Goal: Information Seeking & Learning: Learn about a topic

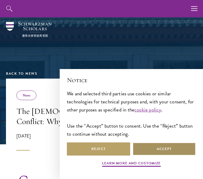
click at [176, 150] on button "Accept" at bounding box center [164, 148] width 63 height 13
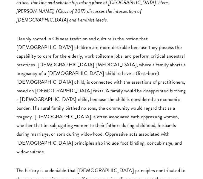
scroll to position [240, 0]
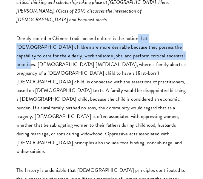
drag, startPoint x: 137, startPoint y: 30, endPoint x: 147, endPoint y: 43, distance: 16.3
click at [147, 43] on p "Deeply rooted in Chinese tradition and culture is the notion that [DEMOGRAPHIC_…" at bounding box center [101, 95] width 170 height 122
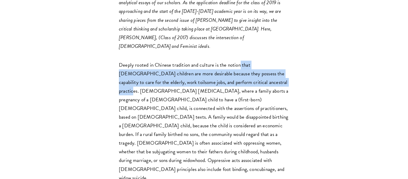
scroll to position [215, 0]
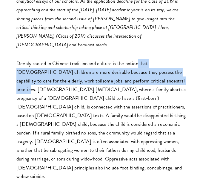
click at [137, 59] on p "Deeply rooted in Chinese tradition and culture is the notion that [DEMOGRAPHIC_…" at bounding box center [101, 120] width 170 height 122
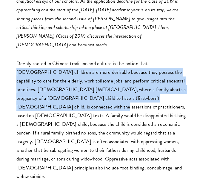
drag, startPoint x: 147, startPoint y: 56, endPoint x: 163, endPoint y: 90, distance: 38.5
click at [163, 90] on p "Deeply rooted in Chinese tradition and culture is the notion that [DEMOGRAPHIC_…" at bounding box center [101, 120] width 170 height 122
copy p "[DEMOGRAPHIC_DATA] children are more desirable because they possess the capabil…"
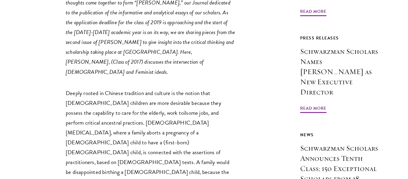
scroll to position [305, 0]
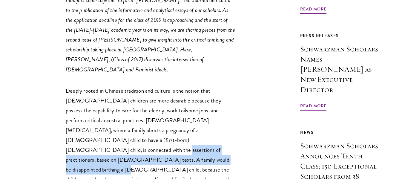
drag, startPoint x: 156, startPoint y: 114, endPoint x: 84, endPoint y: 134, distance: 75.5
click at [84, 134] on p "Deeply rooted in Chinese tradition and culture is the notion that [DEMOGRAPHIC_…" at bounding box center [151, 165] width 170 height 158
copy p "A family would be disappointed birthing a [DEMOGRAPHIC_DATA] child, because the…"
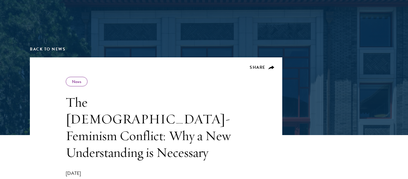
scroll to position [52, 0]
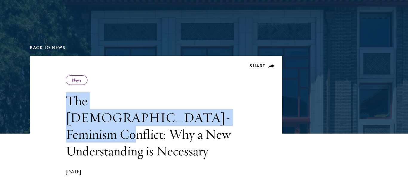
drag, startPoint x: 66, startPoint y: 99, endPoint x: 108, endPoint y: 123, distance: 48.7
click at [108, 123] on h1 "The [DEMOGRAPHIC_DATA]-Feminism Conflict: Why a New Understanding is Necessary" at bounding box center [151, 125] width 170 height 67
copy h1 "The [DEMOGRAPHIC_DATA]-Feminism Conflict"
